Goal: Browse casually

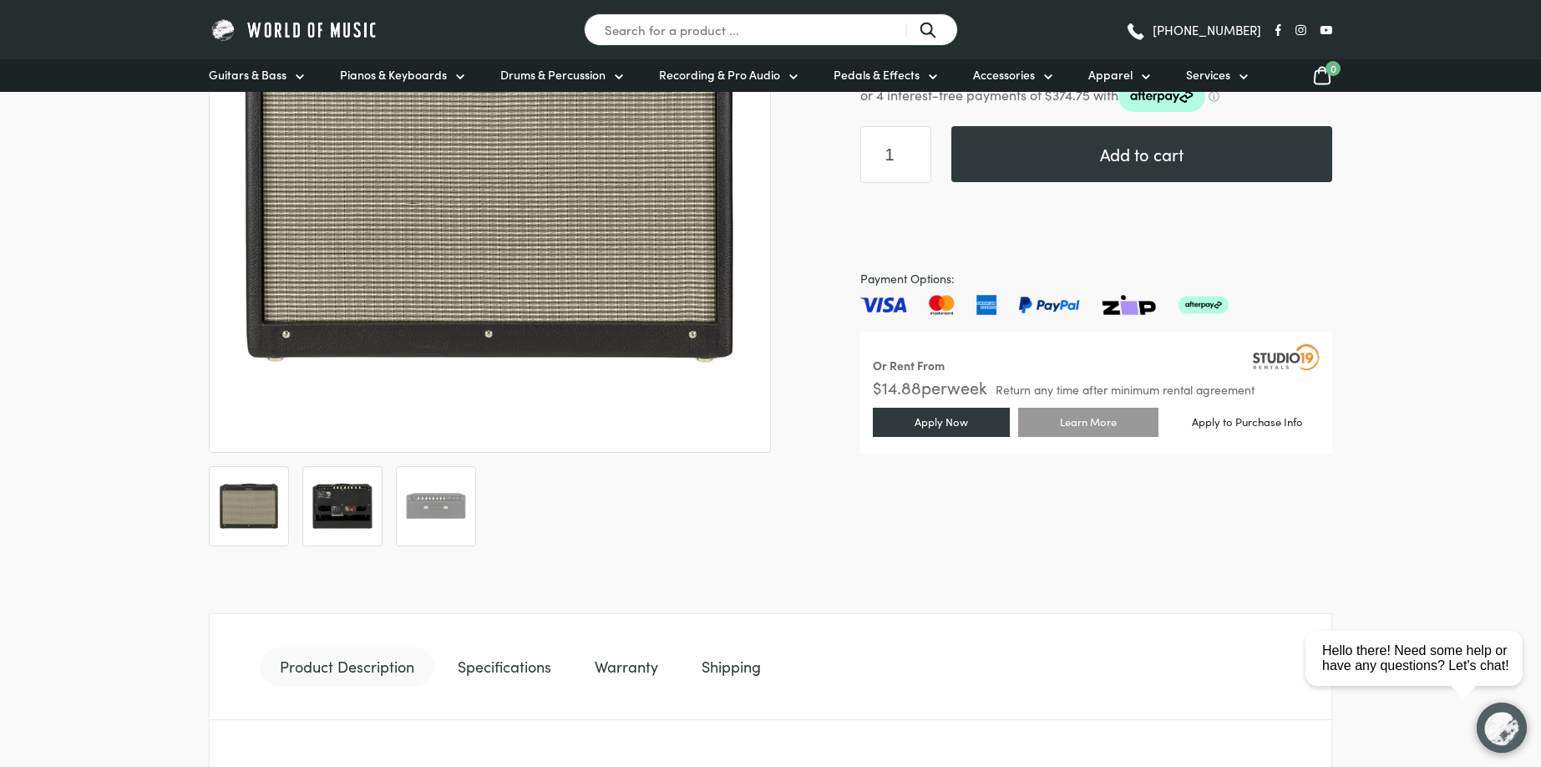
click at [330, 500] on img at bounding box center [343, 506] width 62 height 62
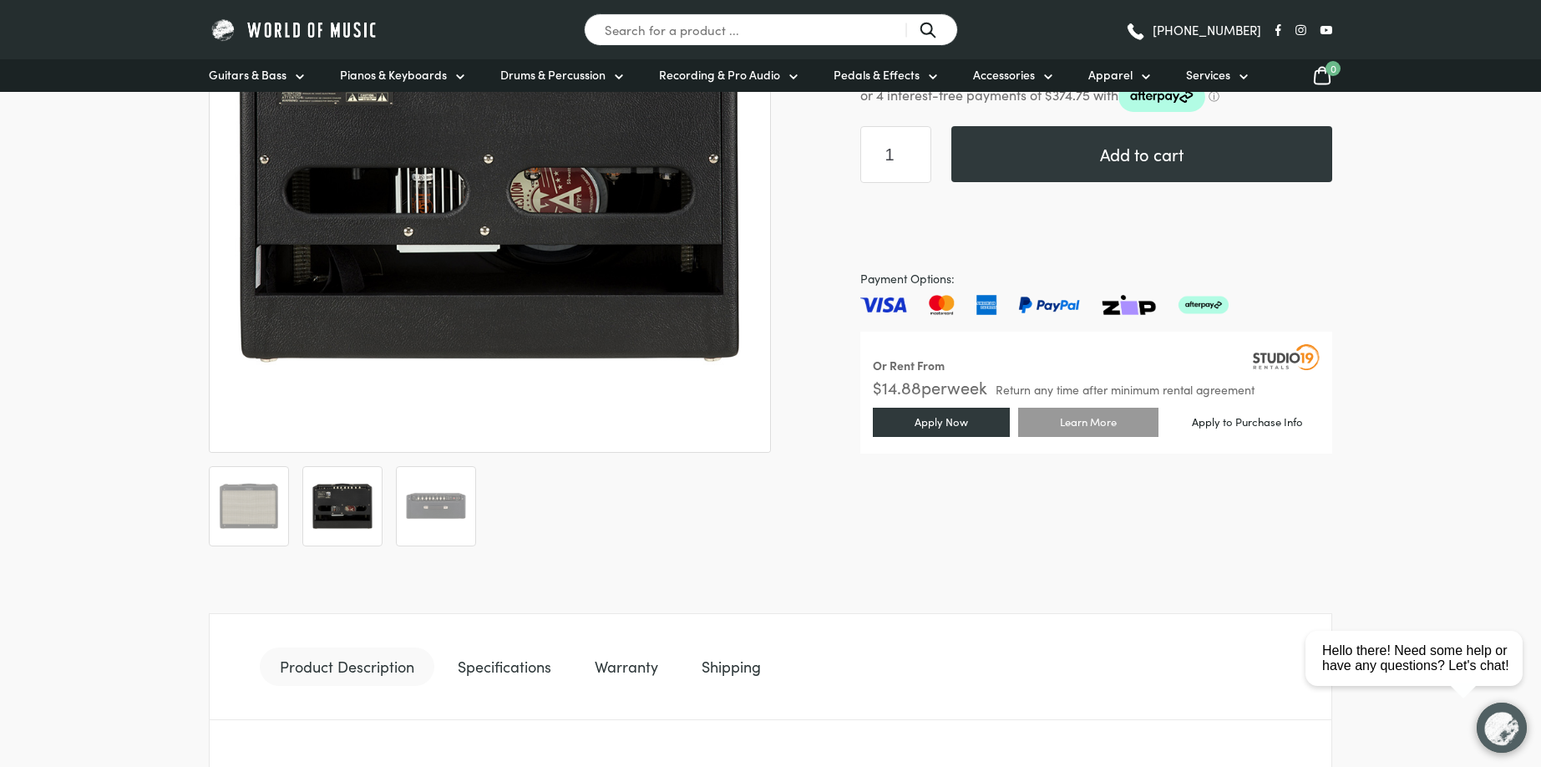
scroll to position [211, 0]
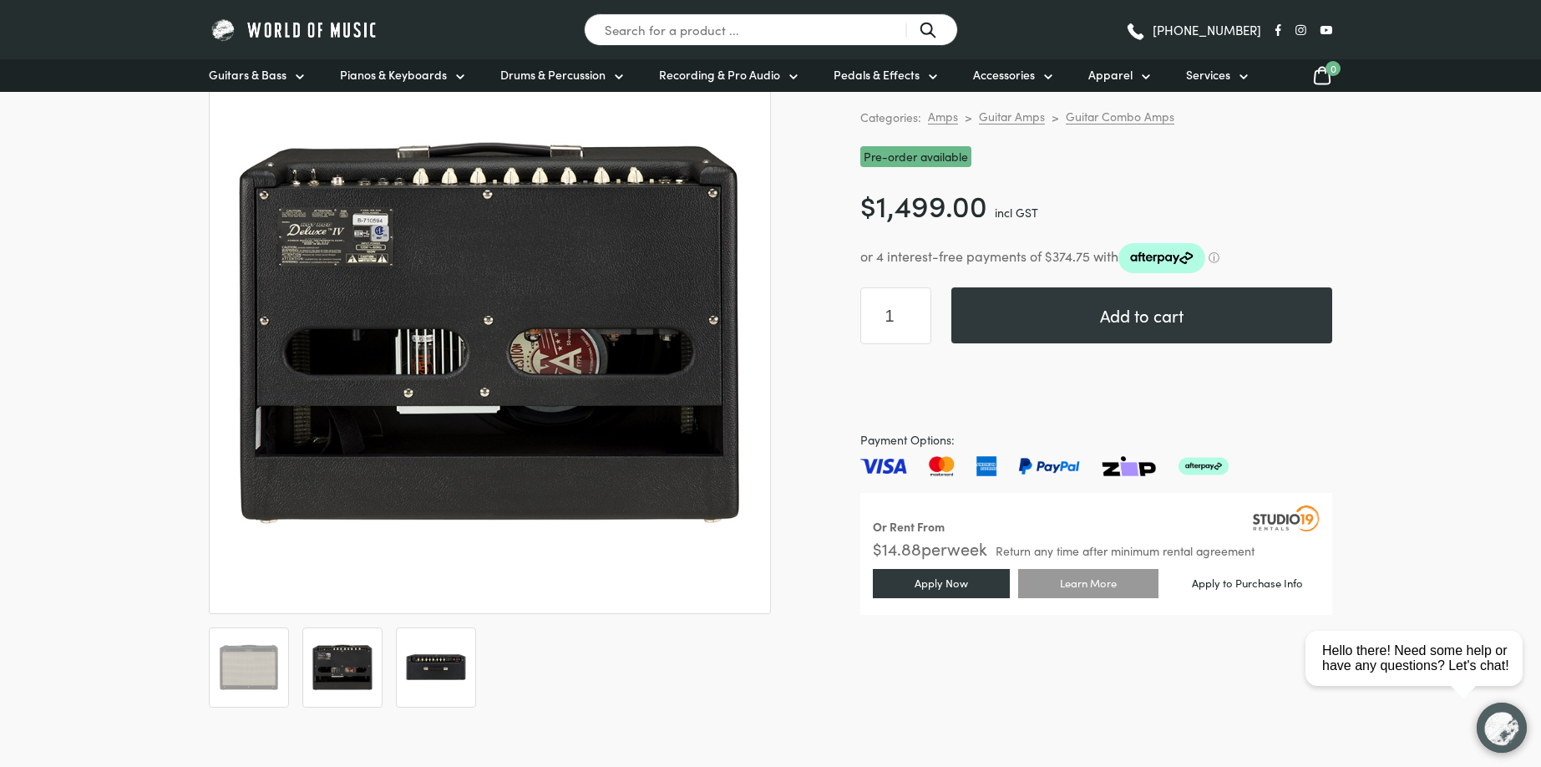
click at [428, 650] on img at bounding box center [436, 668] width 62 height 62
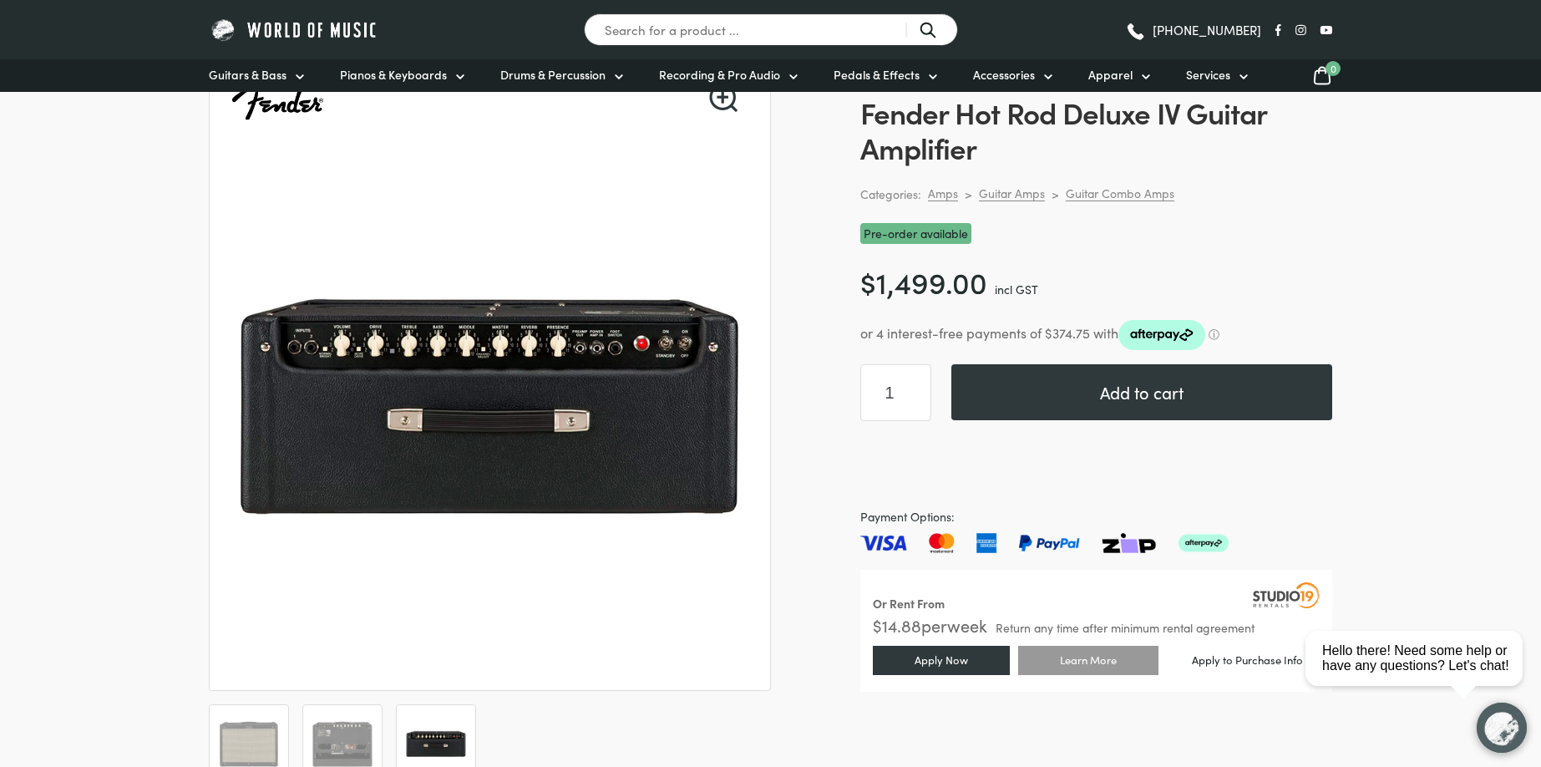
scroll to position [0, 0]
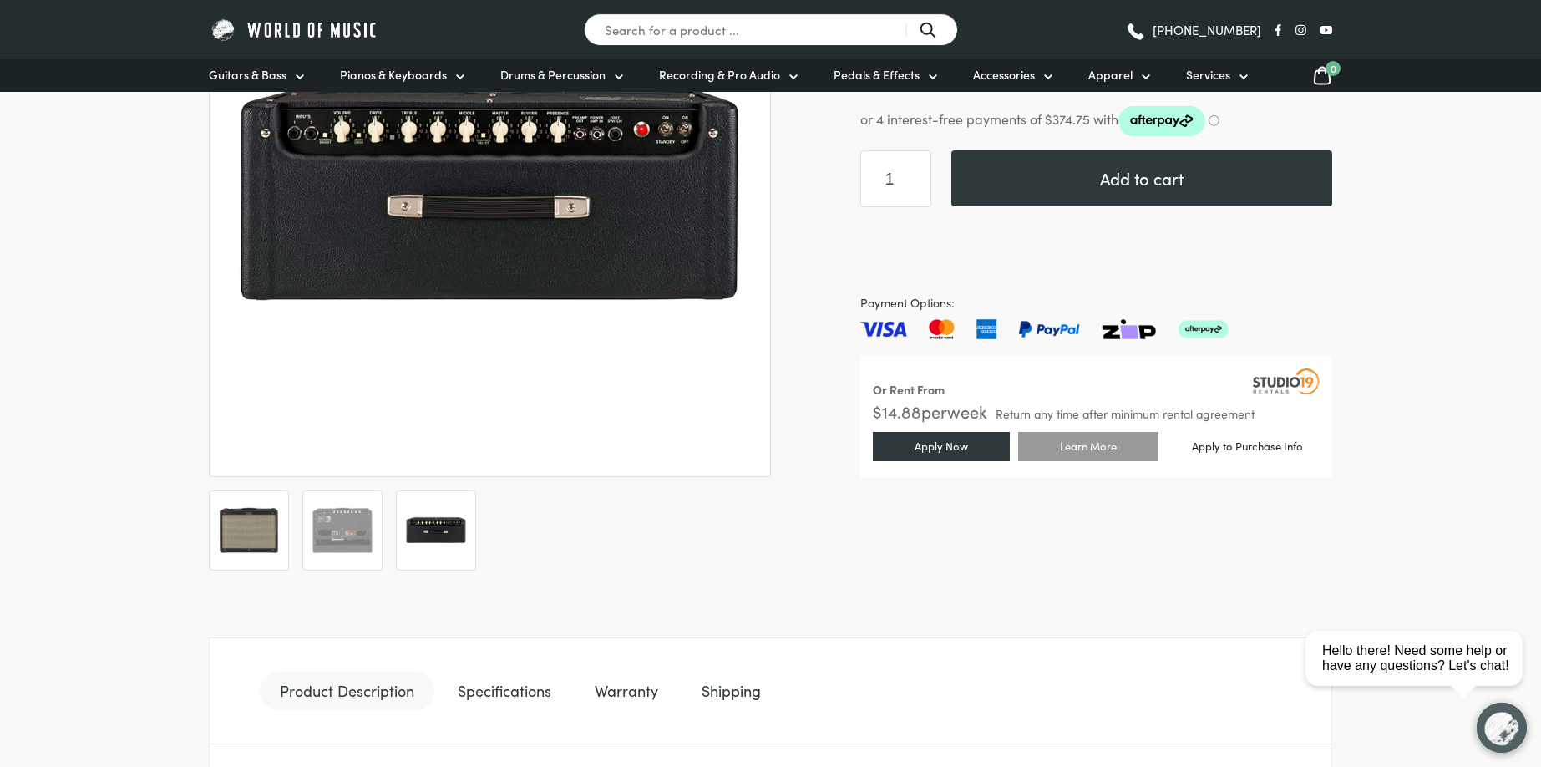
click at [263, 535] on img at bounding box center [249, 531] width 62 height 62
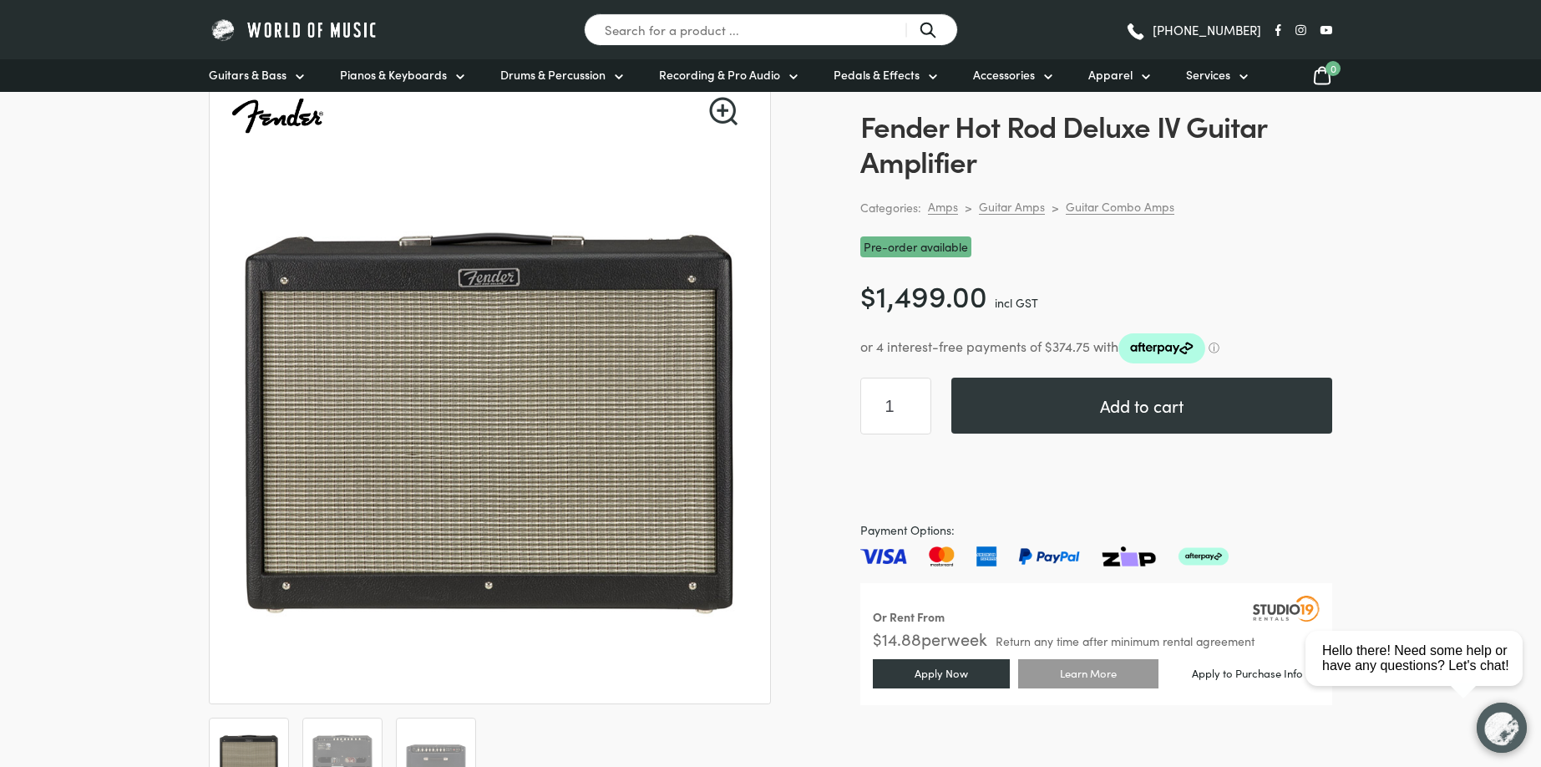
scroll to position [134, 0]
